Goal: Complete application form

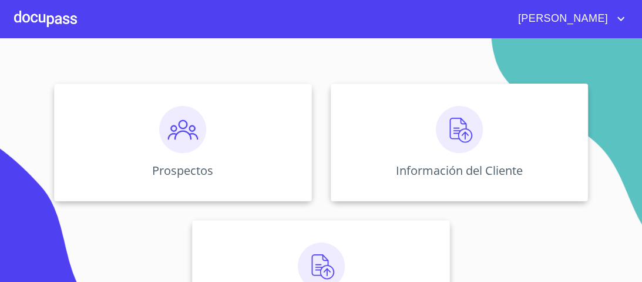
scroll to position [141, 0]
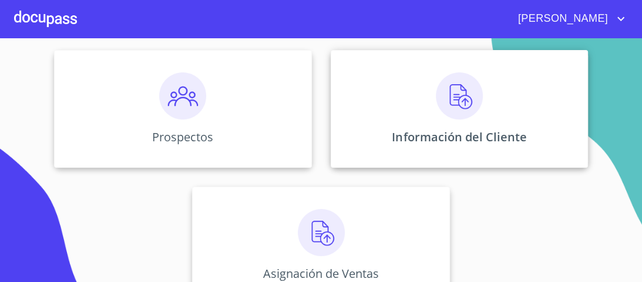
click at [460, 95] on img at bounding box center [459, 95] width 47 height 47
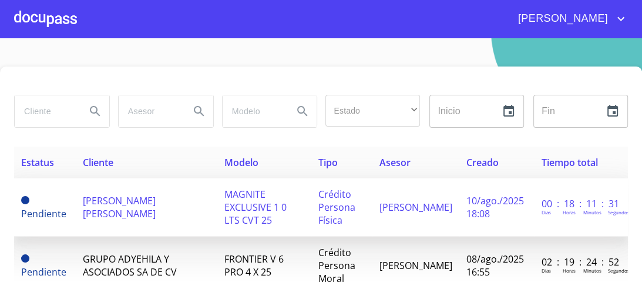
click at [280, 203] on span "MAGNITE EXCLUSIVE 1 0 LTS CVT 25" at bounding box center [256, 206] width 62 height 39
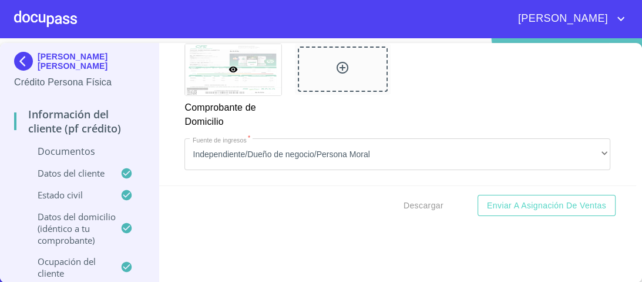
scroll to position [1130, 0]
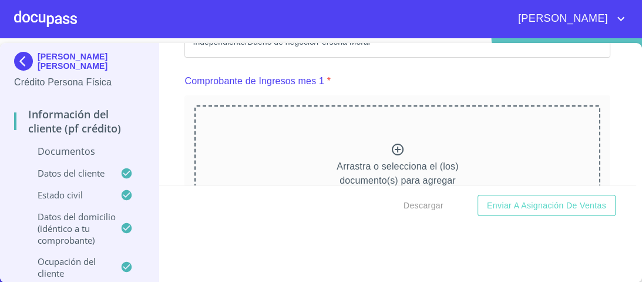
click at [392, 151] on icon at bounding box center [398, 149] width 12 height 12
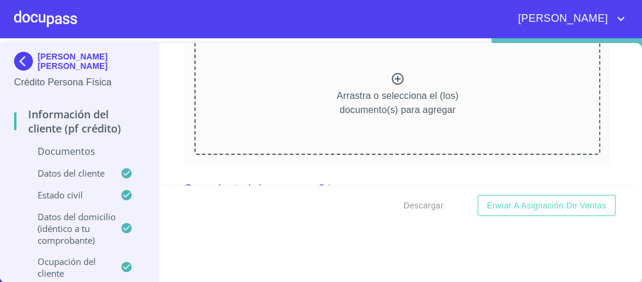
scroll to position [1602, 0]
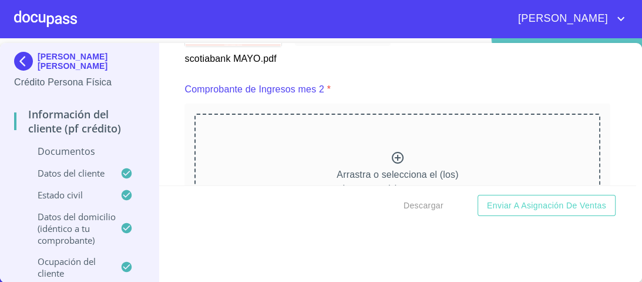
click at [392, 152] on icon at bounding box center [398, 158] width 12 height 12
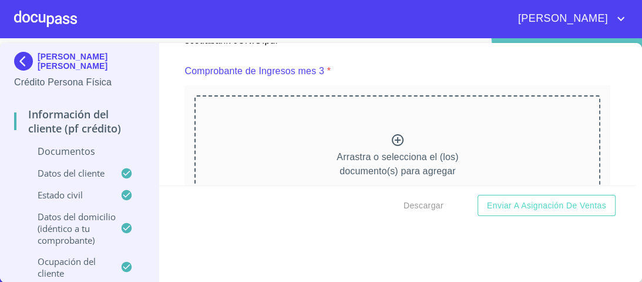
scroll to position [2105, 0]
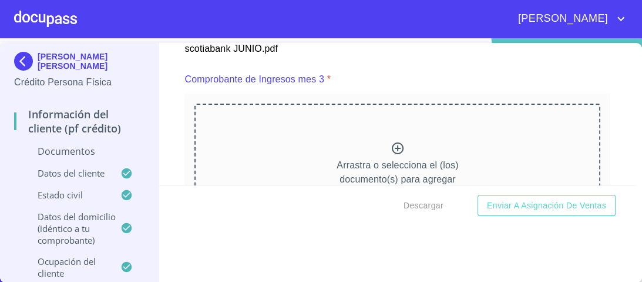
click at [391, 155] on icon at bounding box center [398, 148] width 14 height 14
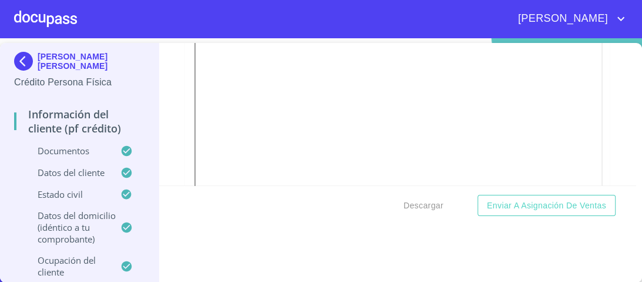
scroll to position [3092, 0]
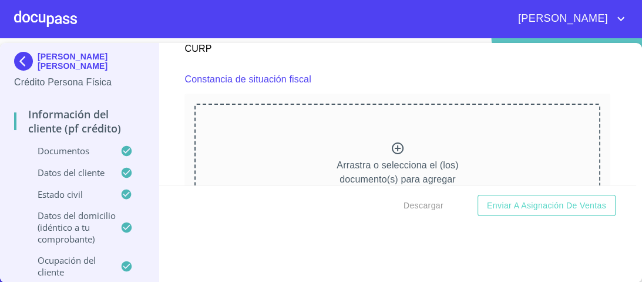
click at [391, 141] on icon at bounding box center [398, 148] width 14 height 14
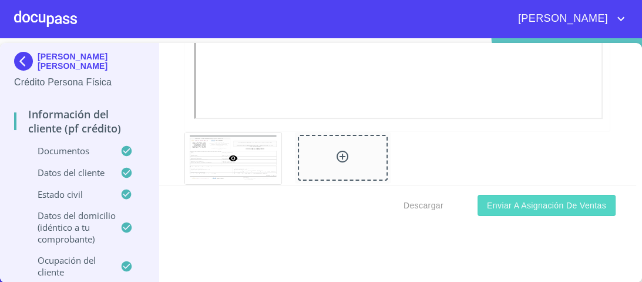
scroll to position [3435, 0]
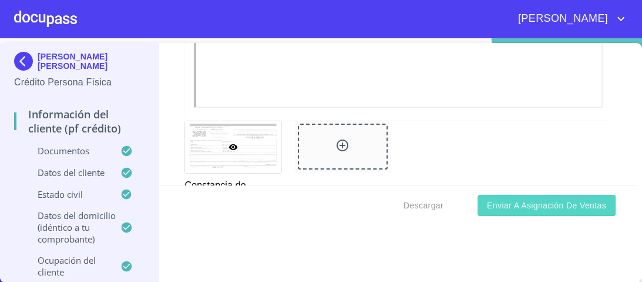
click at [511, 205] on span "Enviar a Asignación de Ventas" at bounding box center [546, 205] width 119 height 15
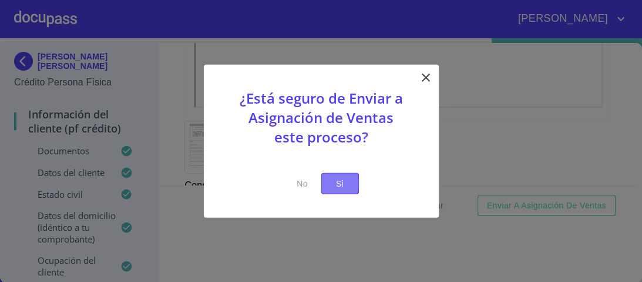
click at [336, 182] on span "Si" at bounding box center [340, 183] width 19 height 15
click at [341, 187] on span "Si" at bounding box center [340, 183] width 19 height 15
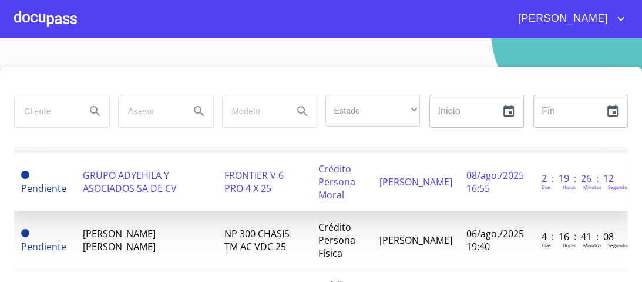
scroll to position [47, 0]
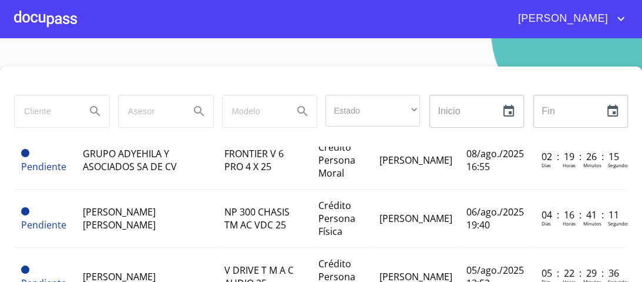
click at [66, 19] on div at bounding box center [45, 19] width 63 height 38
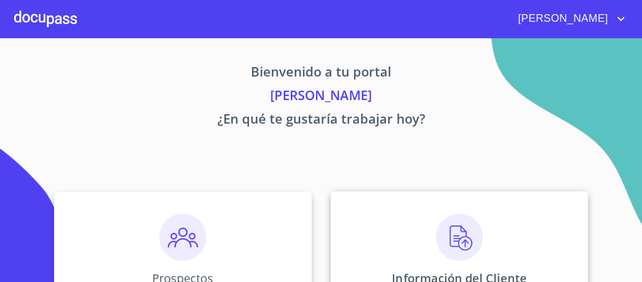
click at [455, 246] on img at bounding box center [459, 236] width 47 height 47
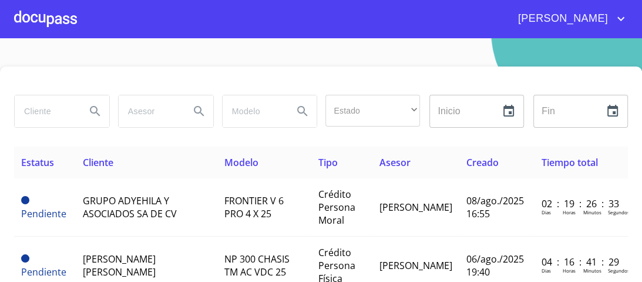
click at [55, 118] on input "search" at bounding box center [46, 111] width 62 height 32
type input "[PERSON_NAME]"
click at [92, 109] on icon "Search" at bounding box center [95, 111] width 14 height 14
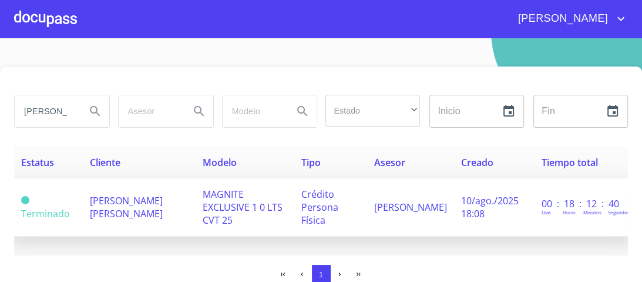
click at [283, 195] on span "MAGNITE EXCLUSIVE 1 0 LTS CVT 25" at bounding box center [243, 206] width 80 height 39
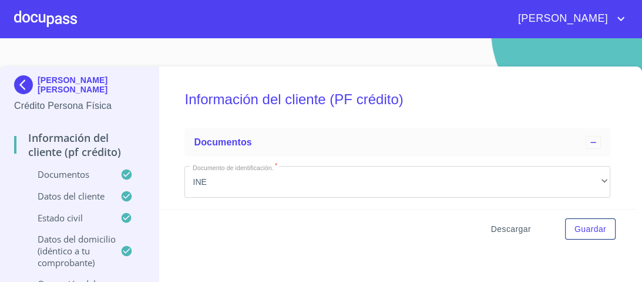
click at [505, 230] on span "Descargar" at bounding box center [511, 229] width 40 height 15
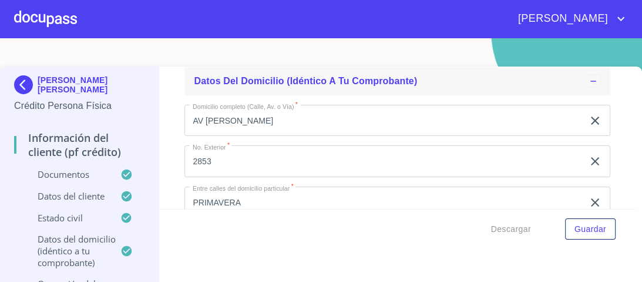
scroll to position [4373, 0]
